Goal: Information Seeking & Learning: Learn about a topic

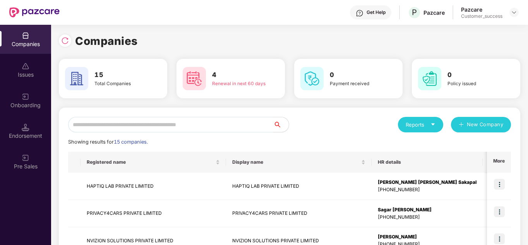
click at [346, 126] on div "Reports New Company" at bounding box center [400, 124] width 221 height 15
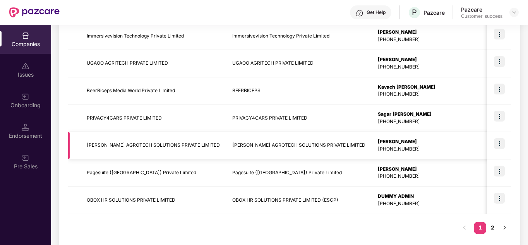
scroll to position [245, 0]
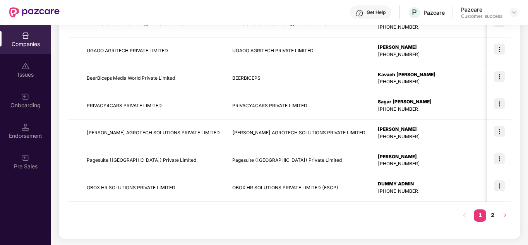
click at [506, 216] on icon "right" at bounding box center [505, 215] width 5 height 5
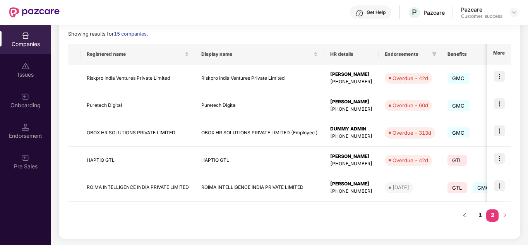
scroll to position [108, 0]
click at [282, 32] on div "Showing results for 15 companies." at bounding box center [289, 34] width 443 height 8
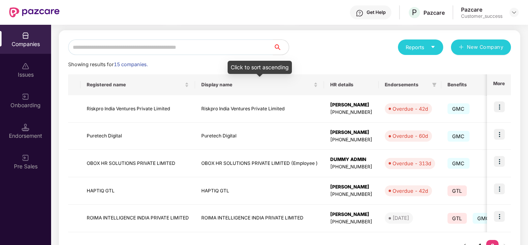
scroll to position [93, 0]
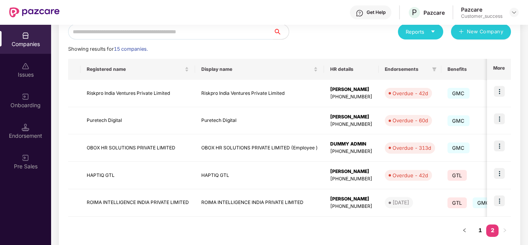
click at [323, 45] on div "Reports New Company Showing results for 15 companies. Registered name Display n…" at bounding box center [289, 134] width 443 height 221
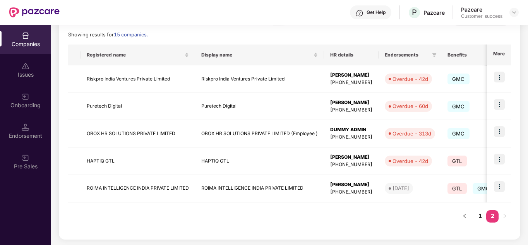
scroll to position [108, 0]
click at [291, 36] on div "Showing results for 15 companies." at bounding box center [289, 34] width 443 height 8
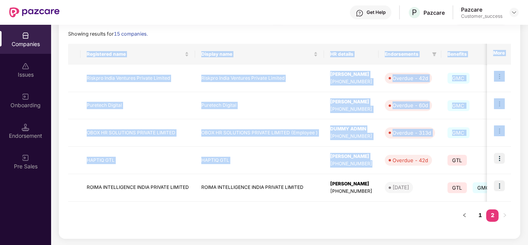
drag, startPoint x: 431, startPoint y: 149, endPoint x: 348, endPoint y: 223, distance: 110.5
click at [348, 223] on div "Registered name Display name HR details Endorsements Benefits Earliest Renewal …" at bounding box center [289, 136] width 443 height 185
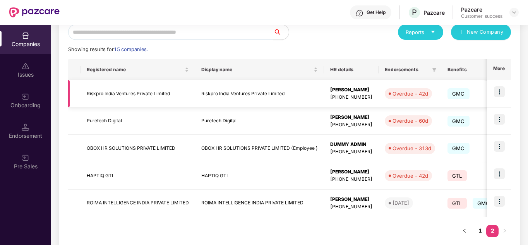
scroll to position [77, 0]
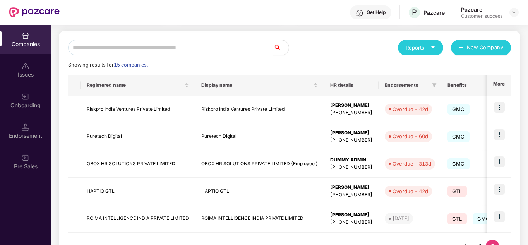
click at [359, 64] on div "Showing results for 15 companies." at bounding box center [289, 65] width 443 height 8
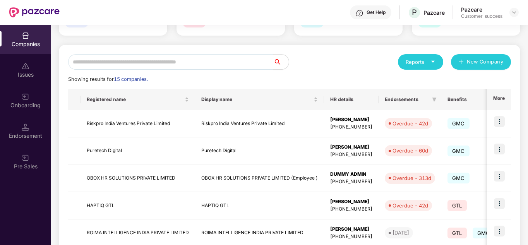
scroll to position [62, 0]
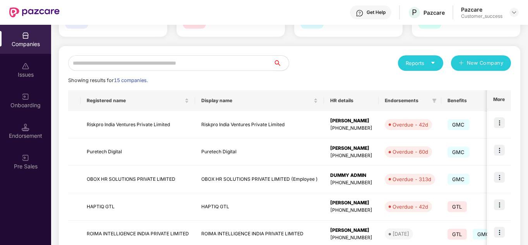
click at [160, 63] on input "text" at bounding box center [170, 62] width 205 height 15
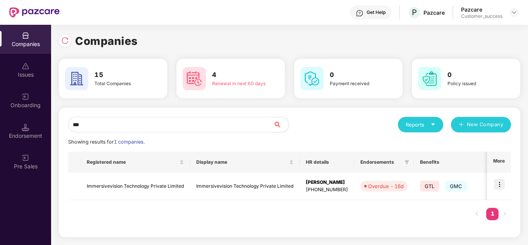
scroll to position [0, 0]
type input "***"
click at [499, 180] on img at bounding box center [499, 184] width 11 height 11
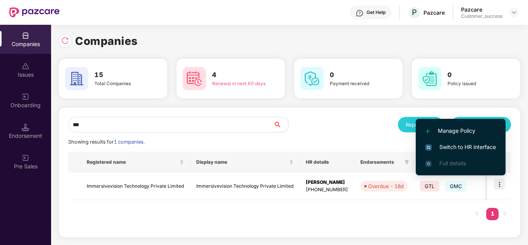
click at [465, 149] on span "Switch to HR interface" at bounding box center [460, 147] width 70 height 9
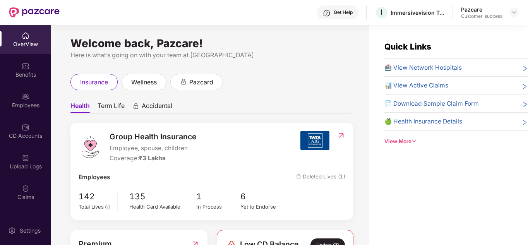
click at [269, 112] on ul "Health Term Life Accidental" at bounding box center [211, 105] width 283 height 15
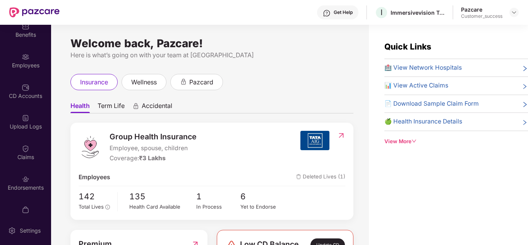
scroll to position [41, 0]
click at [28, 185] on div "Endorsements" at bounding box center [25, 187] width 51 height 8
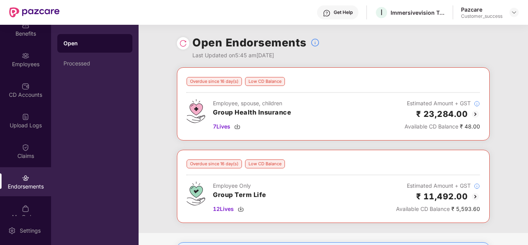
click at [351, 139] on div "Overdue since 16 day(s) Low CD Balance Employee, spouse, children Group Health …" at bounding box center [333, 103] width 313 height 73
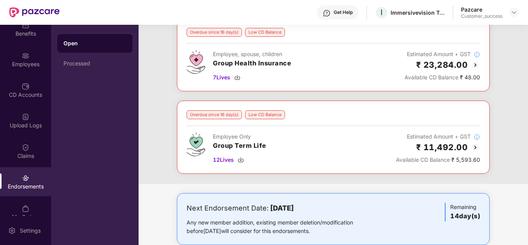
scroll to position [0, 0]
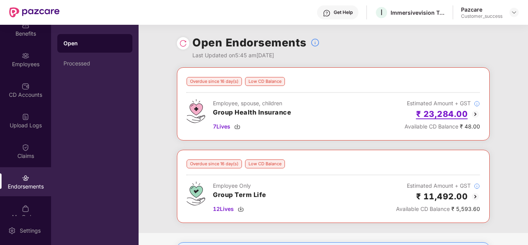
click at [455, 112] on h2 "₹ 23,284.00" at bounding box center [442, 114] width 52 height 13
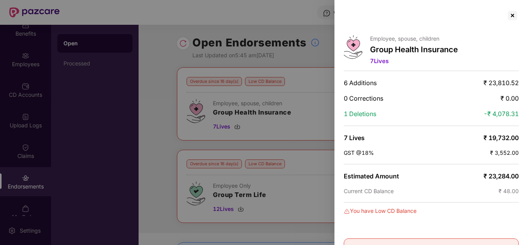
click at [452, 113] on div "1 Deletions -₹ 4,078.31" at bounding box center [431, 114] width 175 height 8
click at [509, 14] on div at bounding box center [512, 15] width 12 height 12
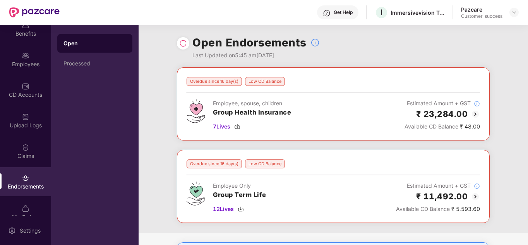
click at [369, 143] on div "Overdue since 16 day(s) Low CD Balance Employee, spouse, children Group Health …" at bounding box center [333, 150] width 389 height 166
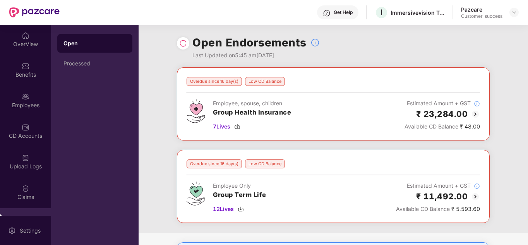
scroll to position [18, 0]
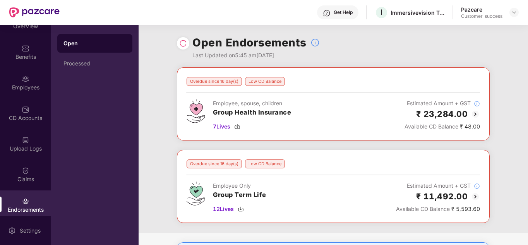
click at [151, 118] on div "Overdue since 16 day(s) Low CD Balance Employee, spouse, children Group Health …" at bounding box center [333, 150] width 389 height 166
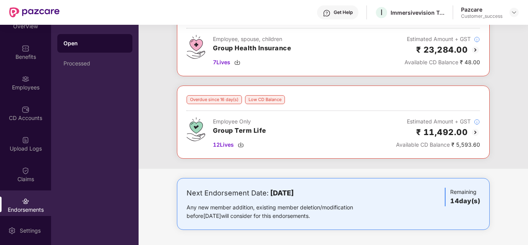
scroll to position [65, 0]
click at [25, 181] on div "Claims" at bounding box center [25, 179] width 51 height 8
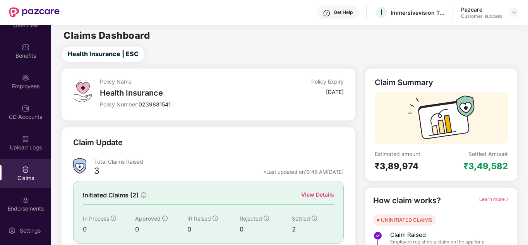
scroll to position [18, 0]
click at [26, 197] on div at bounding box center [26, 201] width 8 height 8
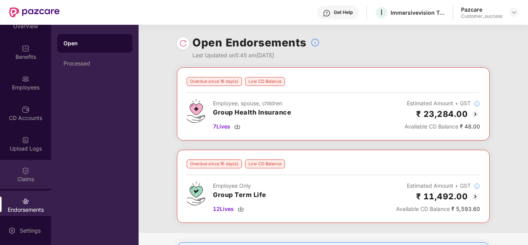
click at [27, 182] on div "Claims" at bounding box center [25, 179] width 51 height 8
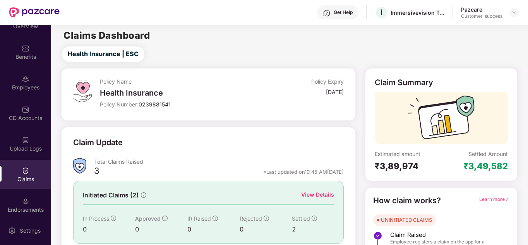
click at [208, 117] on div "Policy Name Health Insurance Policy Number: 0239881541 Policy Expiry [DATE]" at bounding box center [208, 94] width 294 height 53
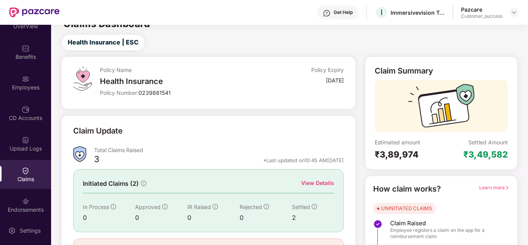
scroll to position [0, 0]
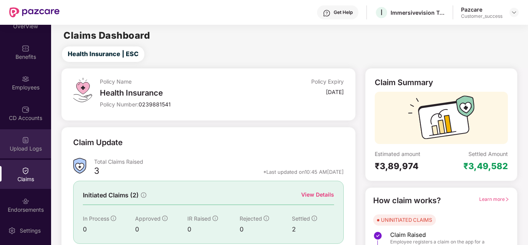
click at [29, 140] on div "Upload Logs" at bounding box center [25, 143] width 51 height 29
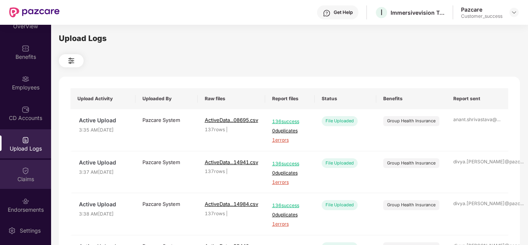
click at [25, 173] on img at bounding box center [26, 171] width 8 height 8
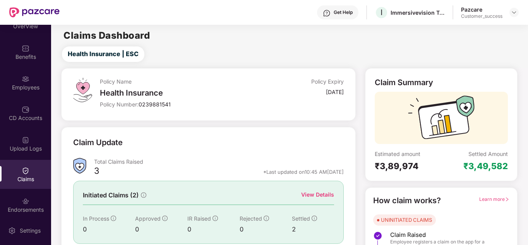
click at [28, 117] on div "CD Accounts" at bounding box center [25, 118] width 51 height 8
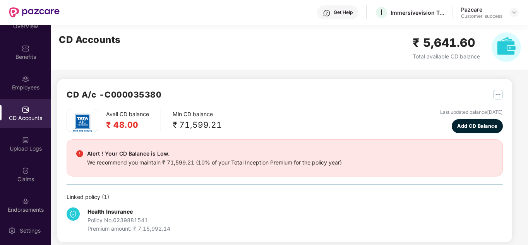
scroll to position [33, 0]
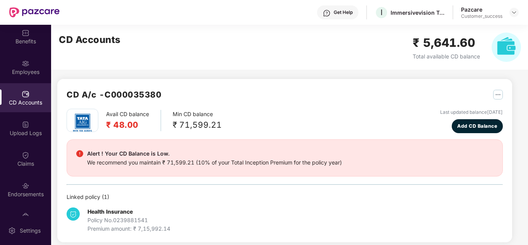
click at [259, 119] on div "Avail CD balance ₹ 48.00 Min CD balance ₹ 71,599.21 Last updated balance [DATE]…" at bounding box center [285, 121] width 436 height 24
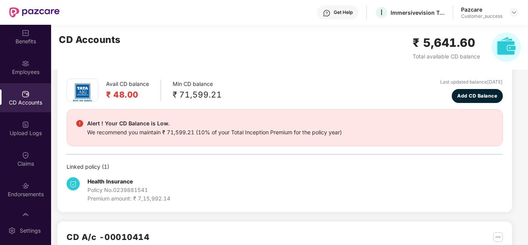
scroll to position [31, 0]
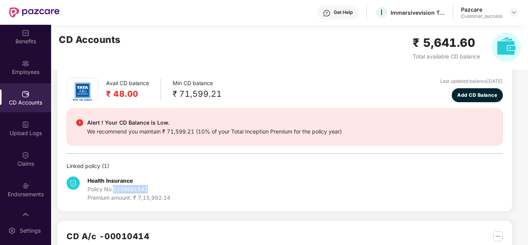
drag, startPoint x: 152, startPoint y: 188, endPoint x: 116, endPoint y: 190, distance: 36.1
click at [116, 190] on div "Policy No. 0239881541" at bounding box center [129, 189] width 83 height 9
copy div "0239881541"
click at [240, 152] on div "Avail CD balance ₹ 48.00 Min CD balance ₹ 71,599.21 Last updated balance [DATE]…" at bounding box center [285, 140] width 436 height 124
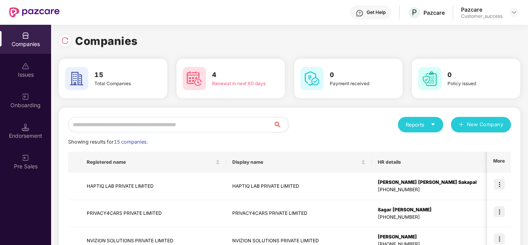
scroll to position [0, 1]
click at [362, 143] on div "Showing results for 15 companies." at bounding box center [289, 142] width 443 height 8
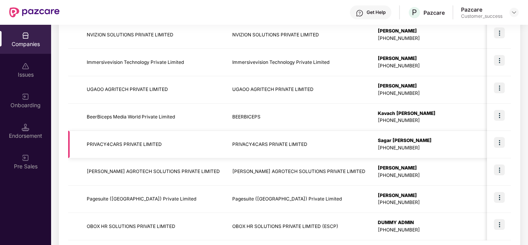
scroll to position [245, 0]
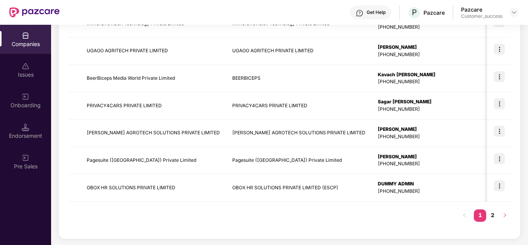
click at [503, 216] on icon "right" at bounding box center [505, 215] width 5 height 5
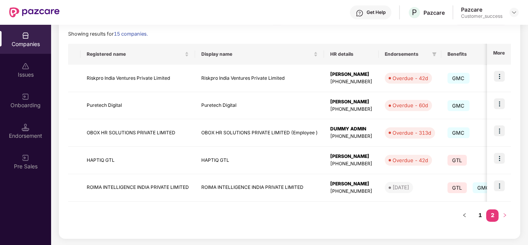
scroll to position [108, 0]
click at [464, 217] on icon "left" at bounding box center [464, 215] width 5 height 5
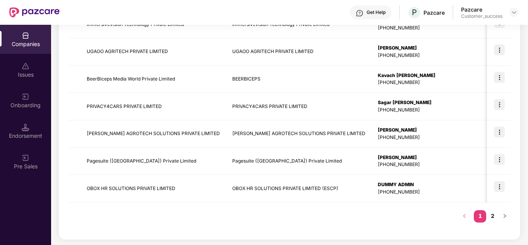
scroll to position [245, 0]
click at [499, 213] on button "button" at bounding box center [505, 215] width 12 height 12
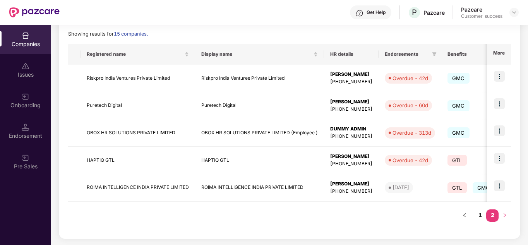
scroll to position [108, 0]
click at [467, 216] on button "button" at bounding box center [464, 215] width 12 height 12
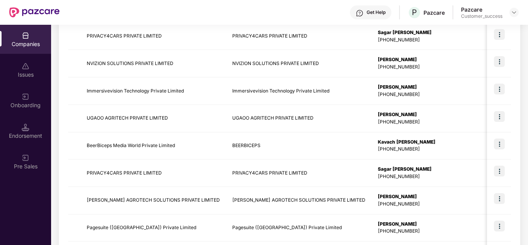
scroll to position [245, 0]
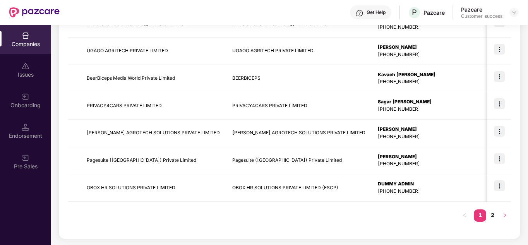
click at [499, 216] on button "button" at bounding box center [505, 215] width 12 height 12
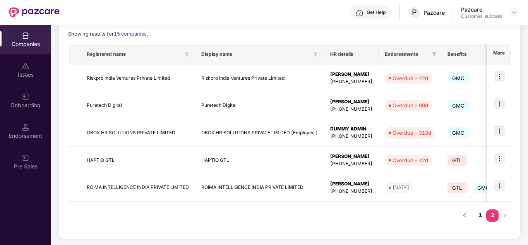
scroll to position [108, 0]
click at [460, 214] on button "button" at bounding box center [464, 215] width 12 height 12
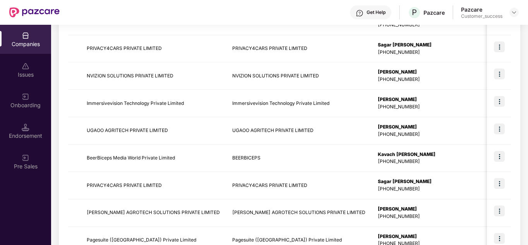
scroll to position [245, 0]
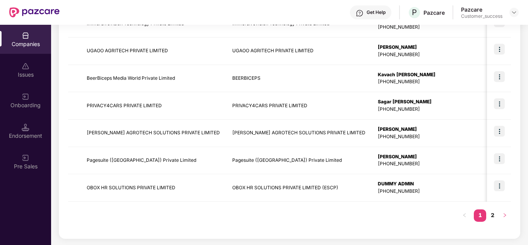
click at [505, 212] on button "button" at bounding box center [505, 215] width 12 height 12
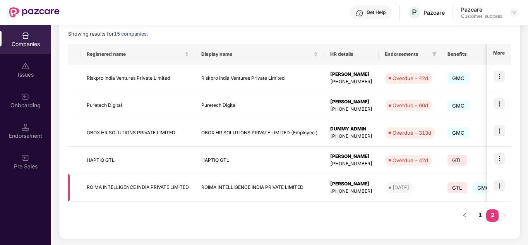
click at [501, 184] on img at bounding box center [499, 185] width 11 height 11
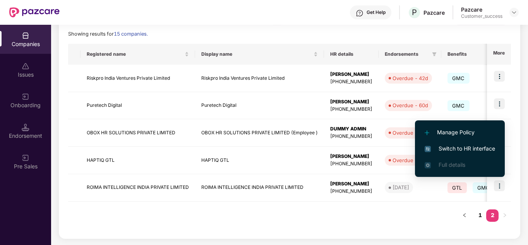
click at [453, 148] on span "Switch to HR interface" at bounding box center [460, 148] width 70 height 9
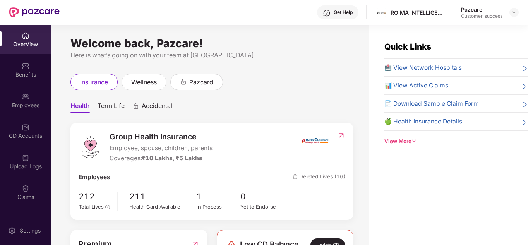
click at [300, 112] on ul "Health Term Life Accidental" at bounding box center [211, 105] width 283 height 15
click at [24, 80] on div "Benefits" at bounding box center [25, 69] width 51 height 29
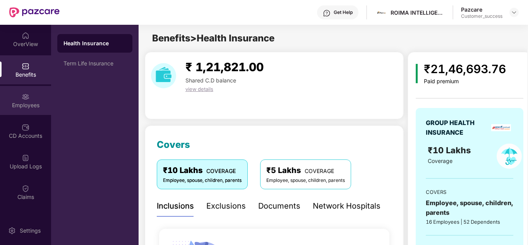
click at [27, 95] on img at bounding box center [26, 97] width 8 height 8
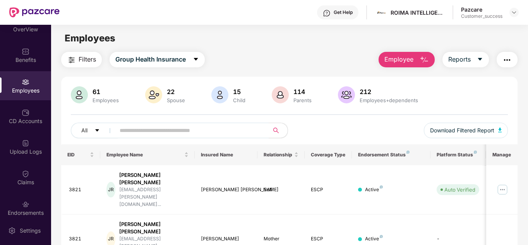
scroll to position [15, 0]
click at [27, 115] on img at bounding box center [26, 112] width 8 height 8
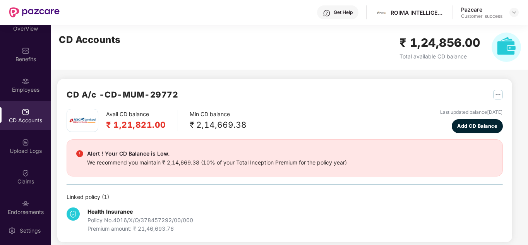
click at [273, 184] on div "Avail CD balance ₹ 1,21,821.00 Min CD balance ₹ 2,14,669.38 Last updated balanc…" at bounding box center [285, 171] width 436 height 124
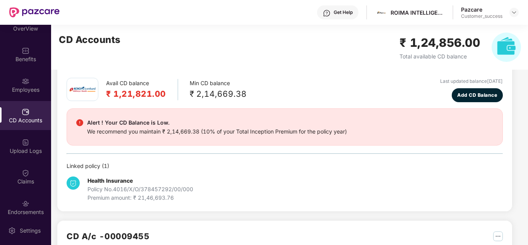
scroll to position [46, 0]
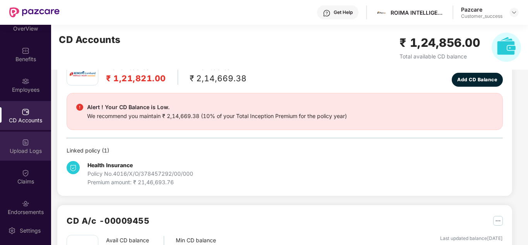
click at [22, 148] on div "Upload Logs" at bounding box center [25, 151] width 51 height 8
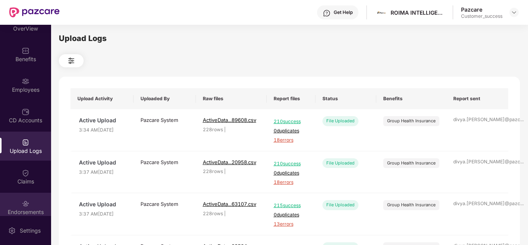
click at [24, 203] on img at bounding box center [26, 204] width 8 height 8
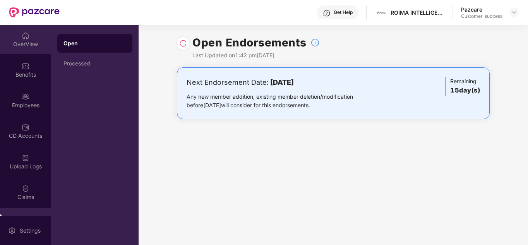
click at [24, 41] on div "OverView" at bounding box center [25, 44] width 51 height 8
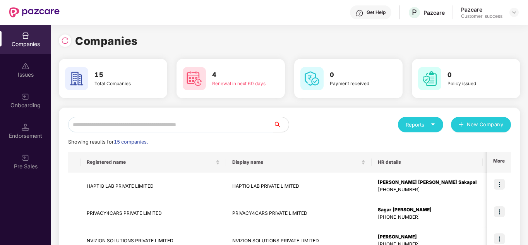
click at [309, 118] on div "Reports New Company" at bounding box center [400, 124] width 221 height 15
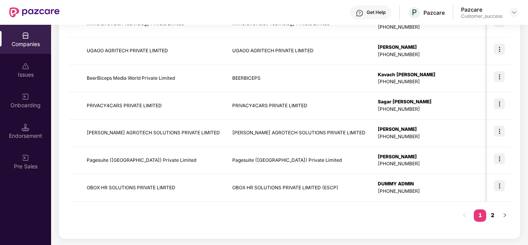
click at [494, 219] on link "2" at bounding box center [492, 215] width 12 height 12
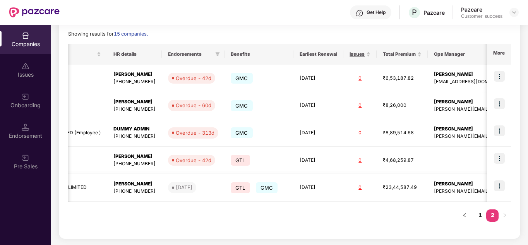
scroll to position [0, 232]
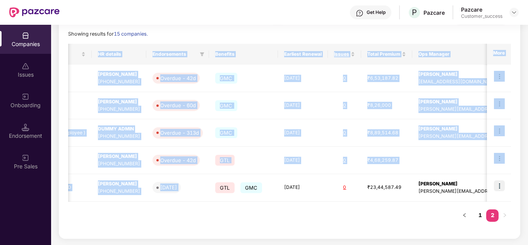
drag, startPoint x: 213, startPoint y: 196, endPoint x: 214, endPoint y: 214, distance: 19.0
click at [214, 214] on div "Registered name Display name HR details Endorsements Benefits Earliest Renewal …" at bounding box center [289, 136] width 443 height 185
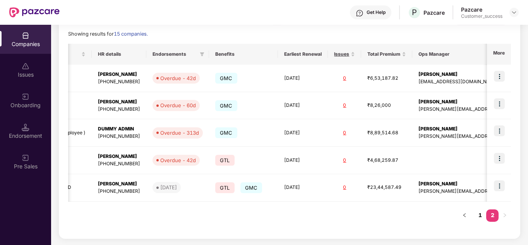
click at [158, 212] on div "Registered name Display name HR details Endorsements Benefits Earliest Renewal …" at bounding box center [289, 136] width 443 height 185
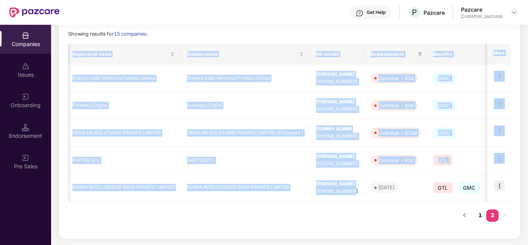
scroll to position [0, 0]
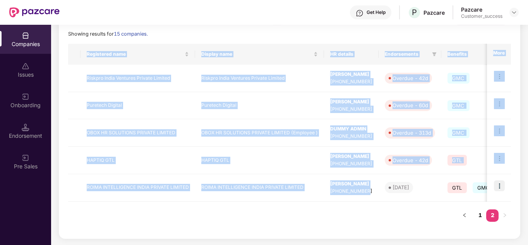
click at [140, 202] on div "Registered name Display name HR details Endorsements Benefits Earliest Renewal …" at bounding box center [289, 136] width 443 height 185
click at [182, 214] on div "Registered name Display name HR details Endorsements Benefits Earliest Renewal …" at bounding box center [289, 136] width 443 height 185
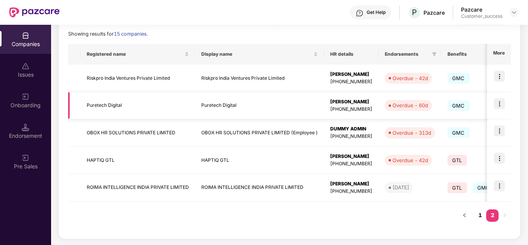
click at [496, 101] on img at bounding box center [499, 103] width 11 height 11
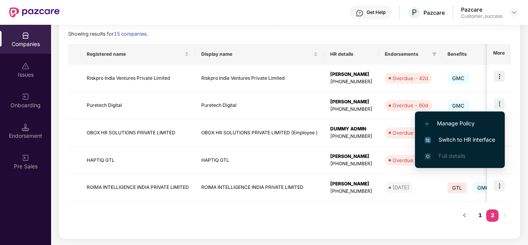
click at [451, 140] on span "Switch to HR interface" at bounding box center [460, 140] width 70 height 9
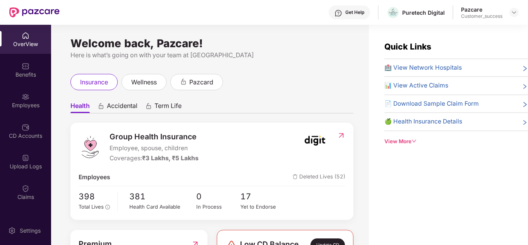
click at [24, 73] on div "Benefits" at bounding box center [25, 75] width 51 height 8
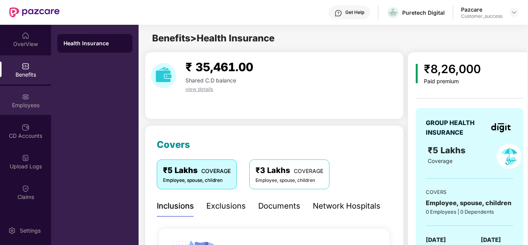
click at [23, 96] on img at bounding box center [26, 97] width 8 height 8
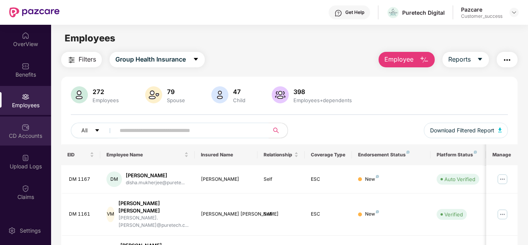
click at [23, 123] on div at bounding box center [26, 127] width 8 height 8
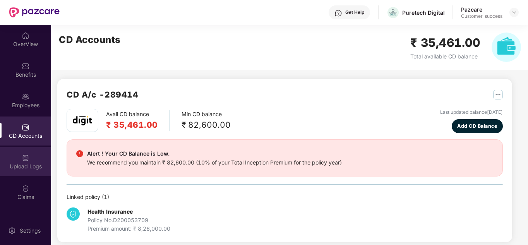
click at [26, 161] on img at bounding box center [26, 158] width 8 height 8
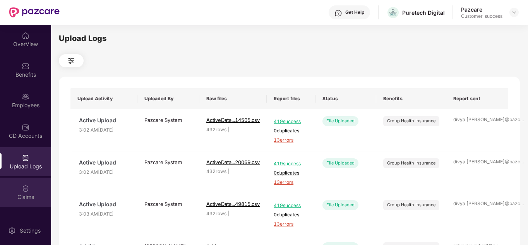
click at [25, 187] on img at bounding box center [26, 189] width 8 height 8
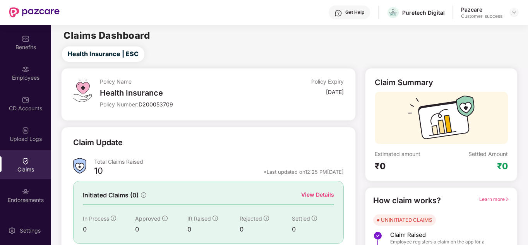
scroll to position [41, 0]
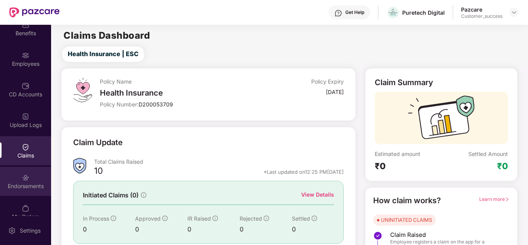
click at [29, 187] on div "Endorsements" at bounding box center [25, 186] width 51 height 8
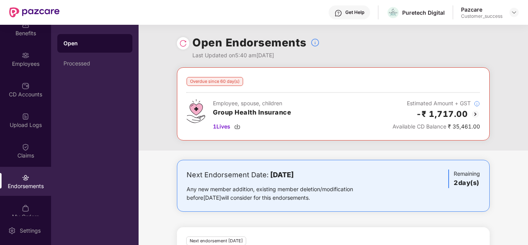
click at [151, 154] on div "Overdue since 60 day(s) Employee, spouse, children Group Health Insurance 1 Liv…" at bounding box center [333, 188] width 389 height 242
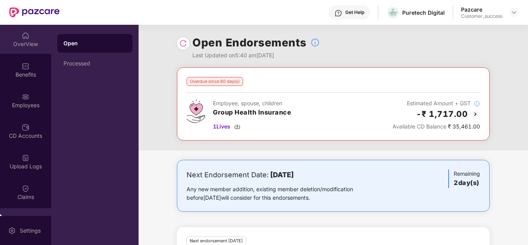
click at [21, 41] on div "OverView" at bounding box center [25, 44] width 51 height 8
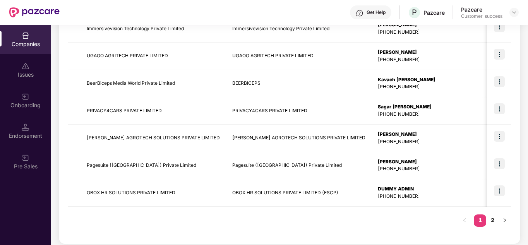
scroll to position [245, 0]
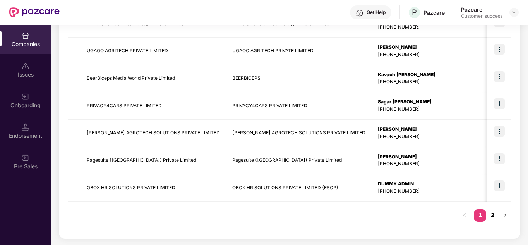
click at [492, 216] on link "2" at bounding box center [492, 215] width 12 height 12
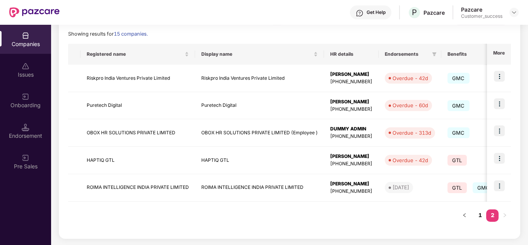
scroll to position [108, 0]
click at [377, 219] on div "Registered name Display name HR details Endorsements Benefits Earliest Renewal …" at bounding box center [289, 136] width 443 height 185
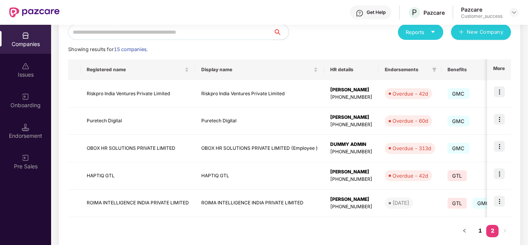
scroll to position [77, 0]
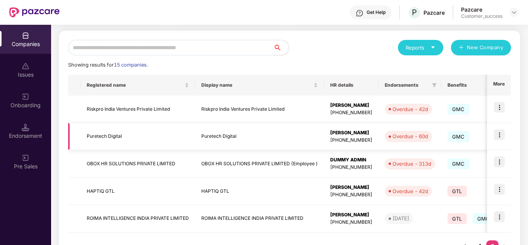
click at [499, 133] on img at bounding box center [499, 134] width 11 height 11
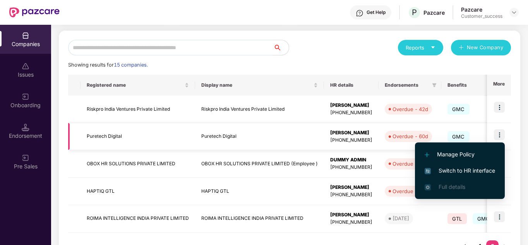
click at [499, 133] on img at bounding box center [499, 134] width 11 height 11
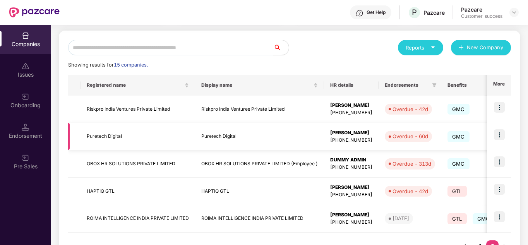
click at [499, 133] on img at bounding box center [499, 134] width 11 height 11
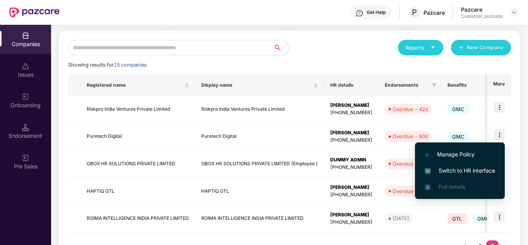
click at [460, 173] on span "Switch to HR interface" at bounding box center [460, 170] width 70 height 9
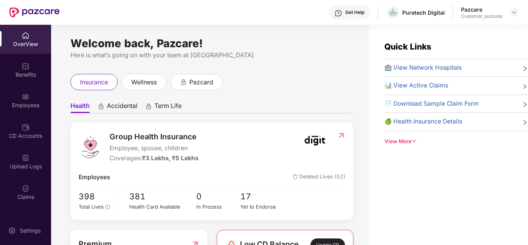
scroll to position [27, 0]
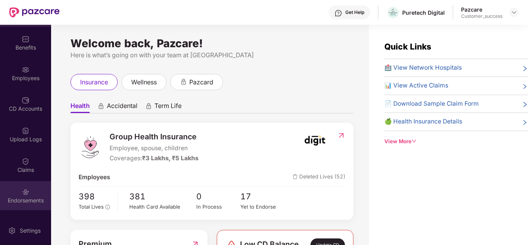
click at [31, 200] on div "Endorsements" at bounding box center [25, 201] width 51 height 8
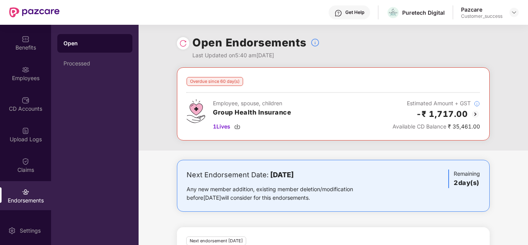
click at [163, 141] on div "Overdue since 60 day(s) Employee, spouse, children Group Health Insurance 1 Liv…" at bounding box center [333, 108] width 389 height 83
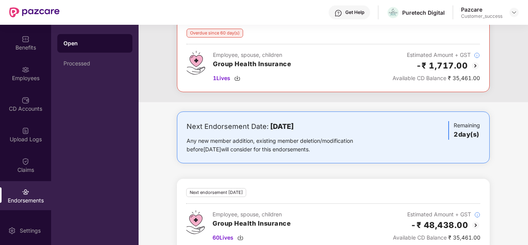
scroll to position [0, 0]
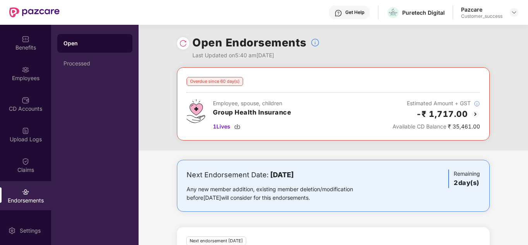
click at [244, 148] on div "Overdue since 60 day(s) Employee, spouse, children Group Health Insurance 1 Liv…" at bounding box center [333, 108] width 389 height 83
click at [240, 148] on div "Overdue since 60 day(s) Employee, spouse, children Group Health Insurance 1 Liv…" at bounding box center [333, 108] width 389 height 83
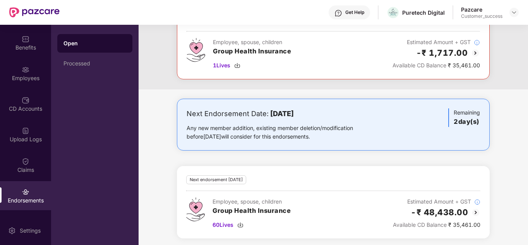
scroll to position [62, 0]
click at [487, 124] on div "Next Endorsement Date: [DATE] Any new member addition, existing member deletion…" at bounding box center [333, 124] width 313 height 52
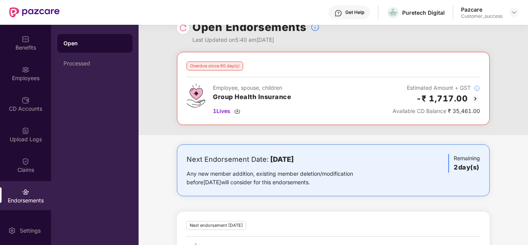
scroll to position [0, 0]
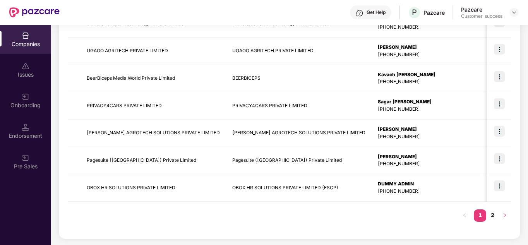
click at [499, 220] on button "button" at bounding box center [505, 215] width 12 height 12
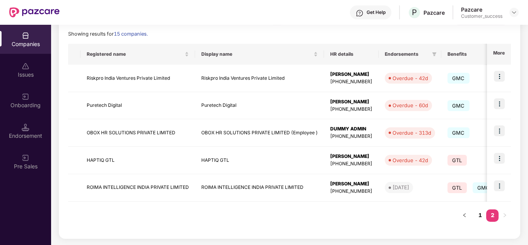
click at [332, 217] on div "Registered name Display name HR details Endorsements Benefits Earliest Renewal …" at bounding box center [289, 136] width 443 height 185
click at [499, 160] on img at bounding box center [499, 158] width 11 height 11
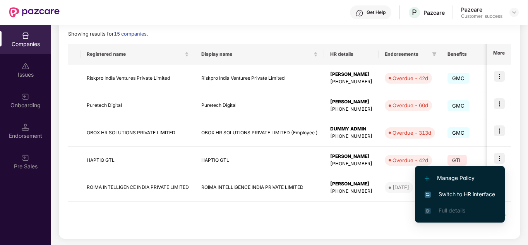
click at [470, 194] on span "Switch to HR interface" at bounding box center [460, 194] width 70 height 9
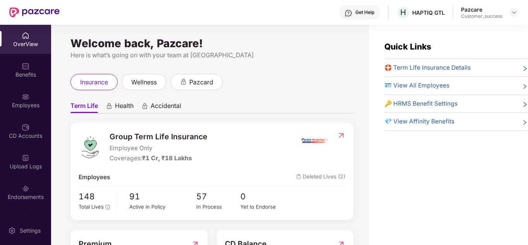
click at [367, 182] on div "Welcome back, Pazcare! Here is what’s going on with your team at Pazcare insura…" at bounding box center [210, 140] width 318 height 230
click at [24, 79] on div "Benefits" at bounding box center [25, 69] width 51 height 29
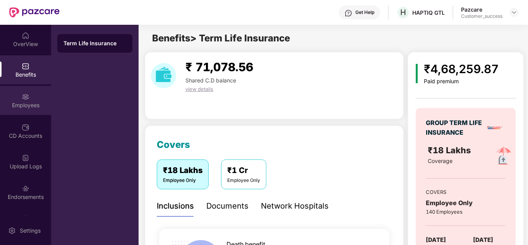
click at [22, 96] on img at bounding box center [26, 97] width 8 height 8
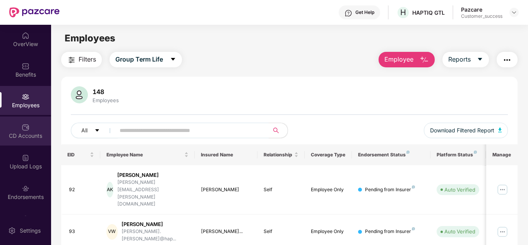
click at [23, 125] on img at bounding box center [26, 128] width 8 height 8
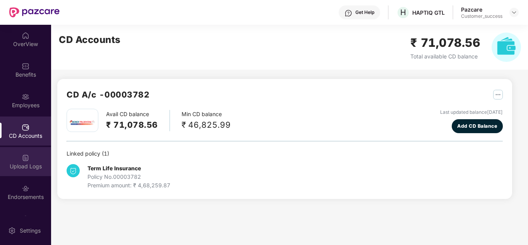
click at [16, 160] on div "Upload Logs" at bounding box center [25, 161] width 51 height 29
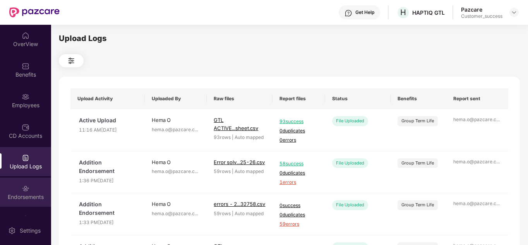
click at [24, 187] on img at bounding box center [26, 189] width 8 height 8
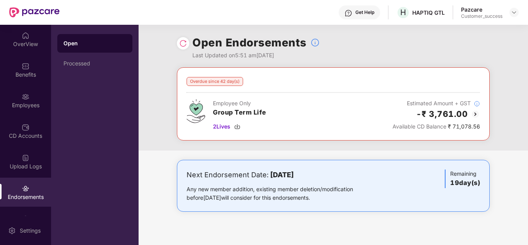
click at [161, 148] on div "Overdue since 42 day(s) Employee Only Group Term Life 2 Lives Estimated Amount …" at bounding box center [333, 108] width 389 height 83
click at [147, 158] on div "Overdue since 42 day(s) Employee Only Group Term Life 2 Lives Estimated Amount …" at bounding box center [333, 147] width 389 height 160
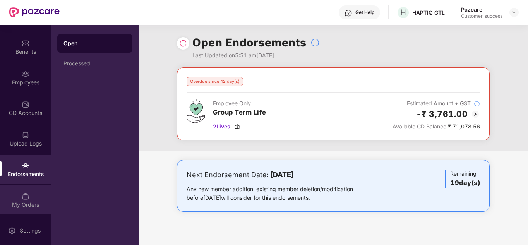
click at [31, 198] on div "My Orders" at bounding box center [25, 199] width 51 height 29
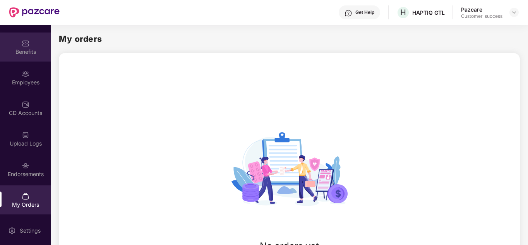
click at [23, 53] on div "Benefits" at bounding box center [25, 52] width 51 height 8
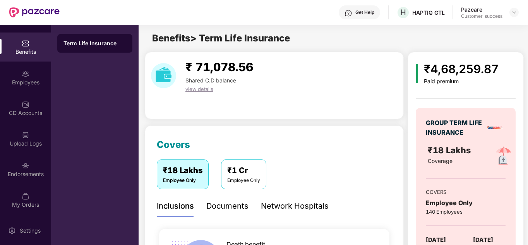
scroll to position [5, 0]
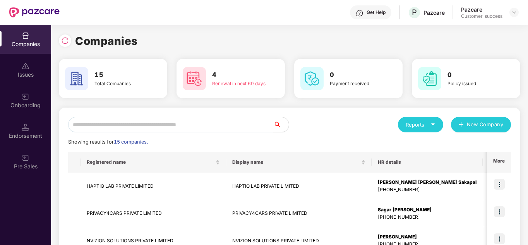
click at [341, 130] on div "Reports New Company" at bounding box center [400, 124] width 221 height 15
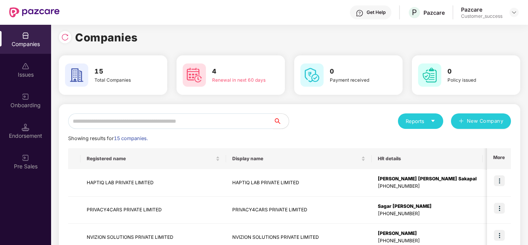
scroll to position [0, 0]
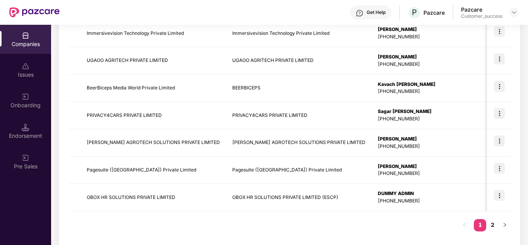
scroll to position [245, 0]
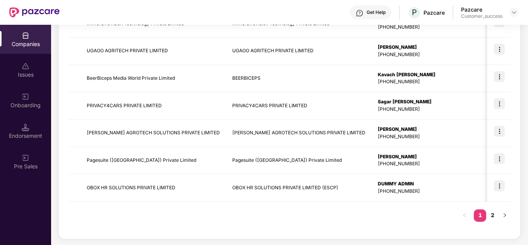
click at [357, 208] on div "Registered name Display name HR details Endorsements Benefits Earliest Renewal …" at bounding box center [289, 68] width 443 height 323
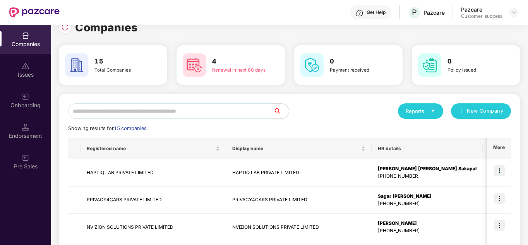
scroll to position [0, 0]
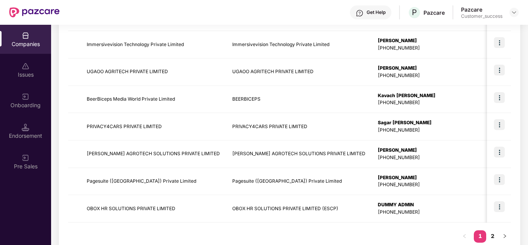
scroll to position [245, 0]
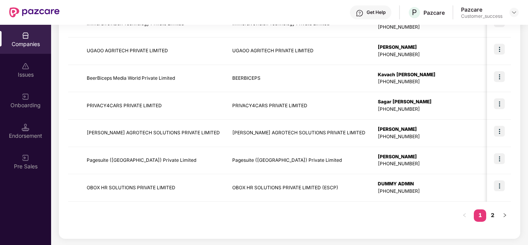
click at [323, 209] on div "Registered name Display name HR details Endorsements Benefits Earliest Renewal …" at bounding box center [289, 68] width 443 height 323
click at [493, 217] on link "2" at bounding box center [492, 215] width 12 height 12
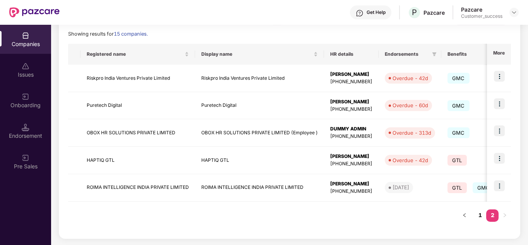
click at [405, 213] on div "Registered name Display name HR details Endorsements Benefits Earliest Renewal …" at bounding box center [289, 136] width 443 height 185
click at [469, 216] on button "button" at bounding box center [464, 215] width 12 height 12
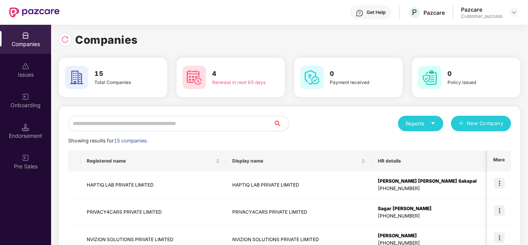
scroll to position [0, 0]
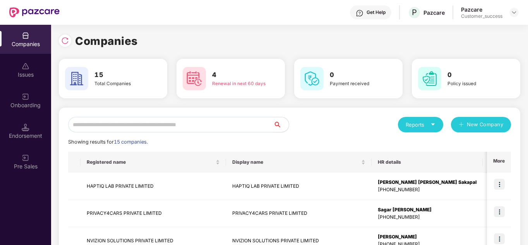
click at [329, 124] on div "Reports New Company" at bounding box center [400, 124] width 221 height 15
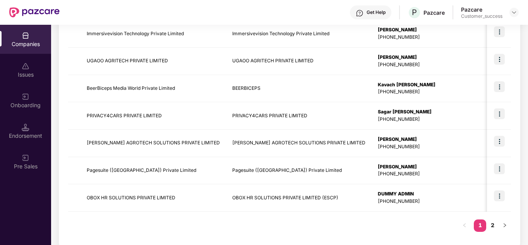
scroll to position [245, 0]
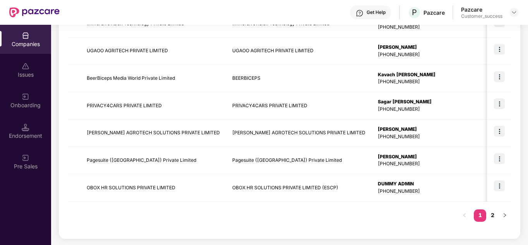
click at [345, 208] on div "Registered name Display name HR details Endorsements Benefits Earliest Renewal …" at bounding box center [289, 68] width 443 height 323
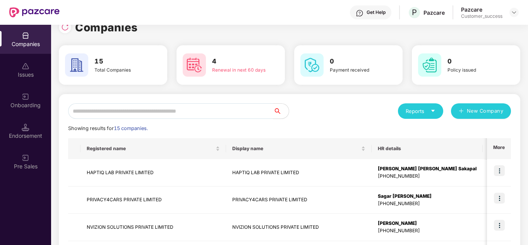
scroll to position [0, 0]
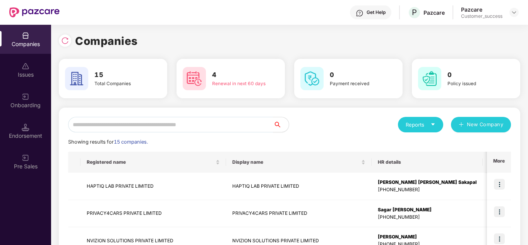
click at [349, 132] on div "Reports New Company" at bounding box center [400, 124] width 221 height 15
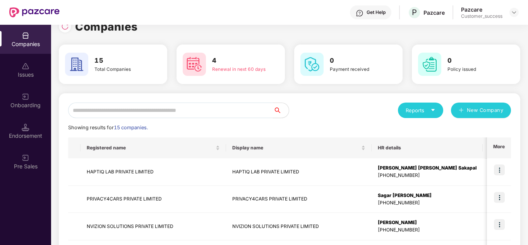
scroll to position [15, 0]
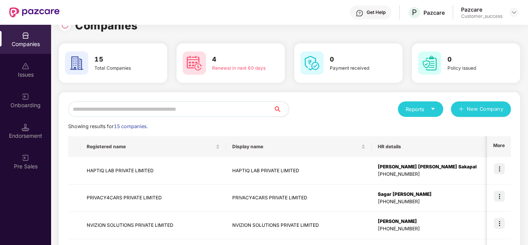
click at [312, 110] on div "Reports New Company" at bounding box center [400, 108] width 221 height 15
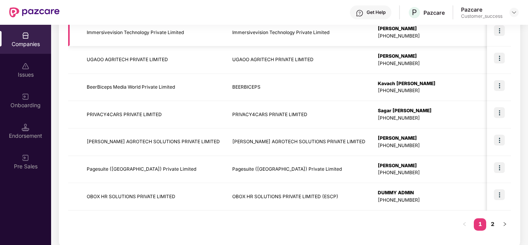
scroll to position [245, 0]
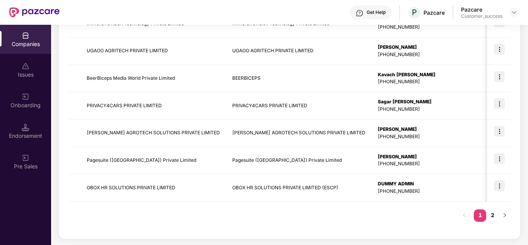
click at [316, 218] on div "Registered name Display name HR details Endorsements Benefits Earliest Renewal …" at bounding box center [289, 68] width 443 height 323
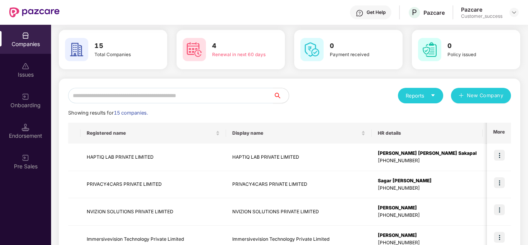
scroll to position [28, 0]
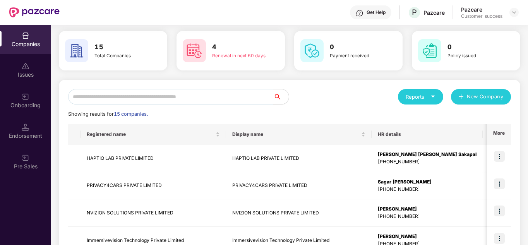
click at [335, 113] on div "Showing results for 15 companies." at bounding box center [289, 114] width 443 height 8
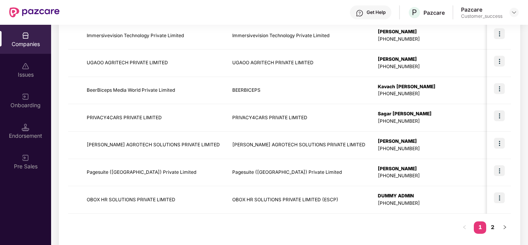
scroll to position [245, 0]
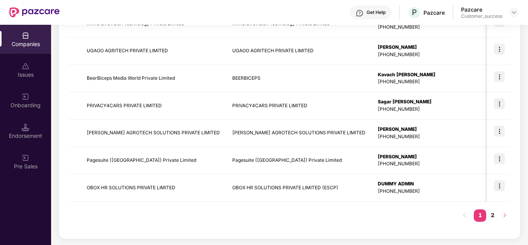
click at [504, 220] on button "button" at bounding box center [505, 215] width 12 height 12
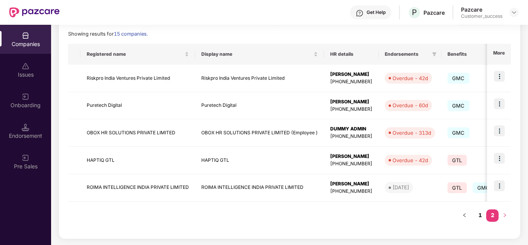
scroll to position [108, 0]
click at [419, 219] on div "Registered name Display name HR details Endorsements Benefits Earliest Renewal …" at bounding box center [289, 136] width 443 height 185
click at [468, 215] on button "button" at bounding box center [464, 215] width 12 height 12
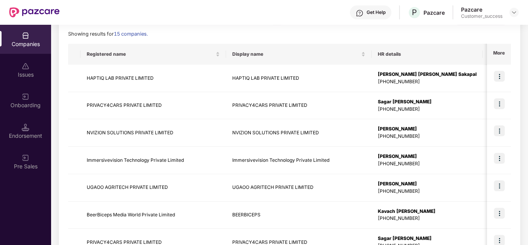
click at [402, 41] on div "Reports New Company Showing results for 15 companies. Registered name Display n…" at bounding box center [289, 187] width 443 height 357
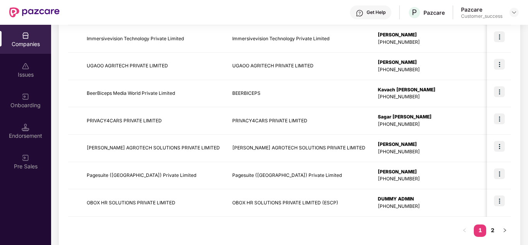
scroll to position [245, 0]
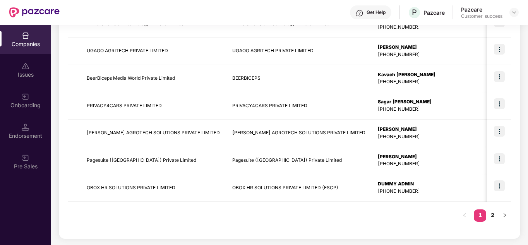
drag, startPoint x: 402, startPoint y: 41, endPoint x: 257, endPoint y: 219, distance: 229.2
click at [257, 219] on div "Registered name Display name HR details Endorsements Benefits Earliest Renewal …" at bounding box center [289, 68] width 443 height 323
click at [501, 214] on button "button" at bounding box center [505, 215] width 12 height 12
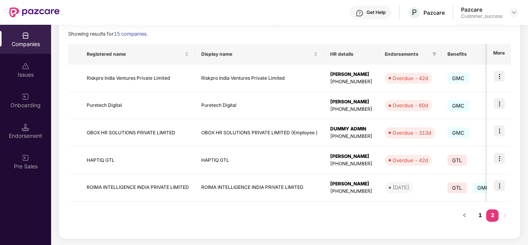
click at [371, 207] on div "Registered name Display name HR details Endorsements Benefits Earliest Renewal …" at bounding box center [289, 136] width 443 height 185
click at [468, 216] on button "button" at bounding box center [464, 215] width 12 height 12
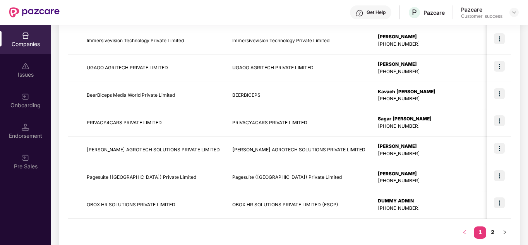
scroll to position [245, 0]
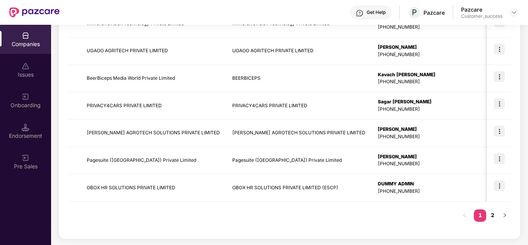
click at [369, 223] on div "Registered name Display name HR details Endorsements Benefits Earliest Renewal …" at bounding box center [289, 68] width 443 height 323
click at [504, 218] on button "button" at bounding box center [505, 215] width 12 height 12
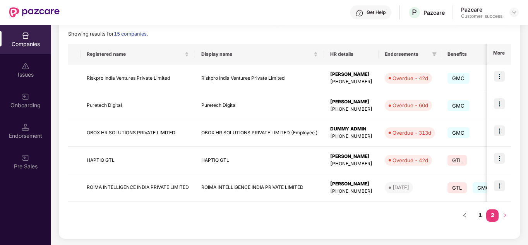
scroll to position [108, 0]
click at [471, 218] on ul "1 2" at bounding box center [484, 215] width 53 height 12
click at [466, 217] on icon "left" at bounding box center [464, 215] width 5 height 5
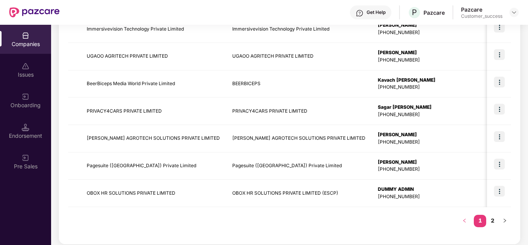
scroll to position [245, 0]
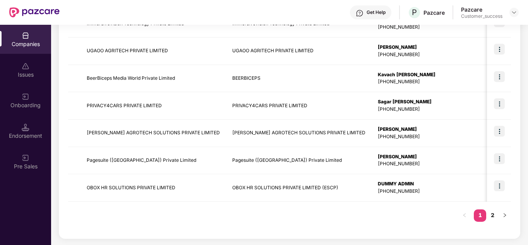
click at [400, 217] on div "Registered name Display name HR details Endorsements Benefits Earliest Renewal …" at bounding box center [289, 68] width 443 height 323
click at [506, 219] on button "button" at bounding box center [505, 215] width 12 height 12
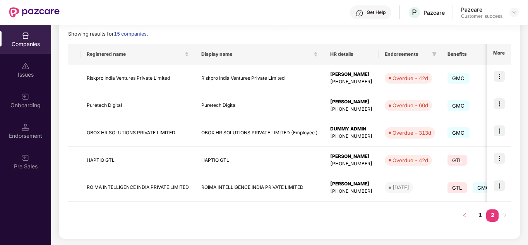
click at [467, 217] on button "button" at bounding box center [464, 215] width 12 height 12
